Goal: Task Accomplishment & Management: Manage account settings

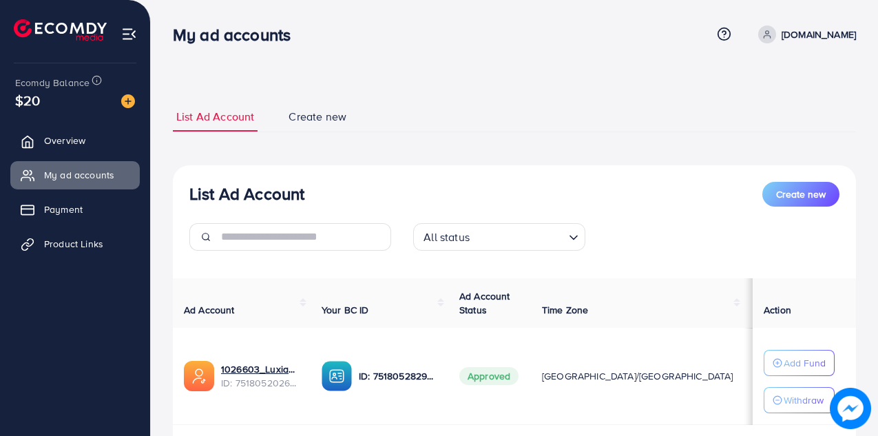
scroll to position [39, 0]
click at [61, 253] on link "Product Links" at bounding box center [74, 244] width 129 height 28
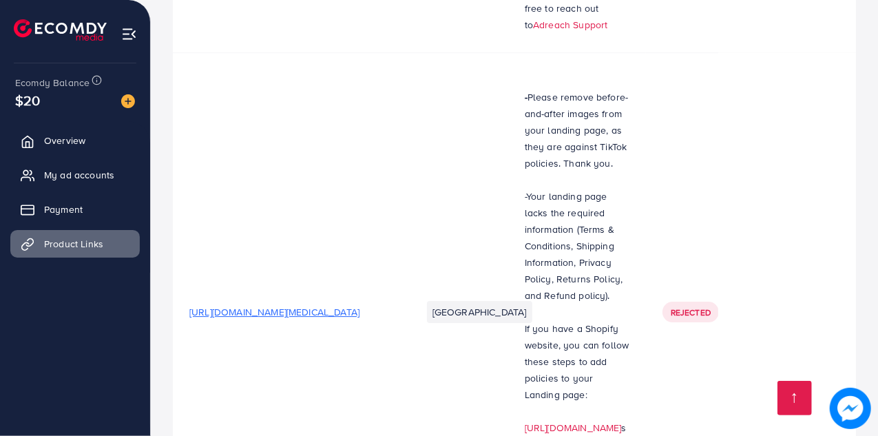
scroll to position [2177, 0]
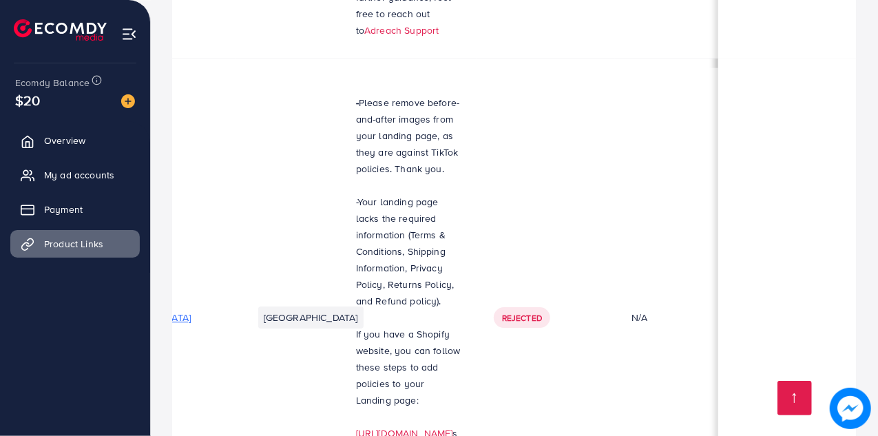
scroll to position [0, 169]
click at [60, 174] on span "My ad accounts" at bounding box center [83, 175] width 70 height 14
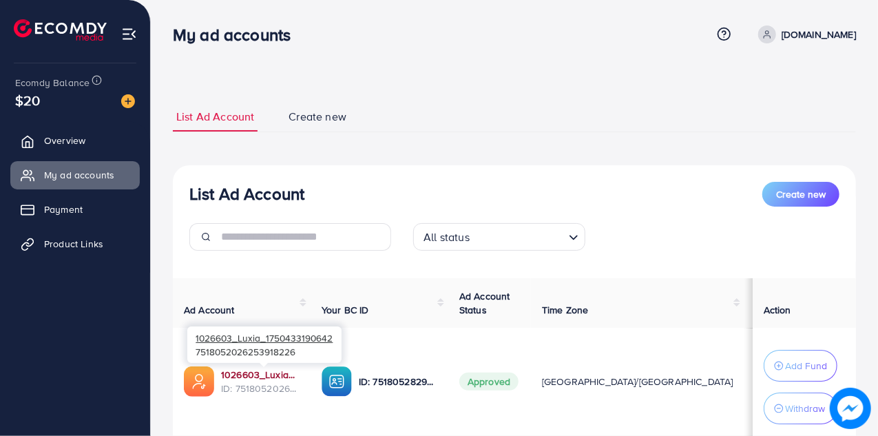
click at [270, 376] on link "1026603_Luxia_1750433190642" at bounding box center [260, 375] width 78 height 14
